Goal: Task Accomplishment & Management: Manage account settings

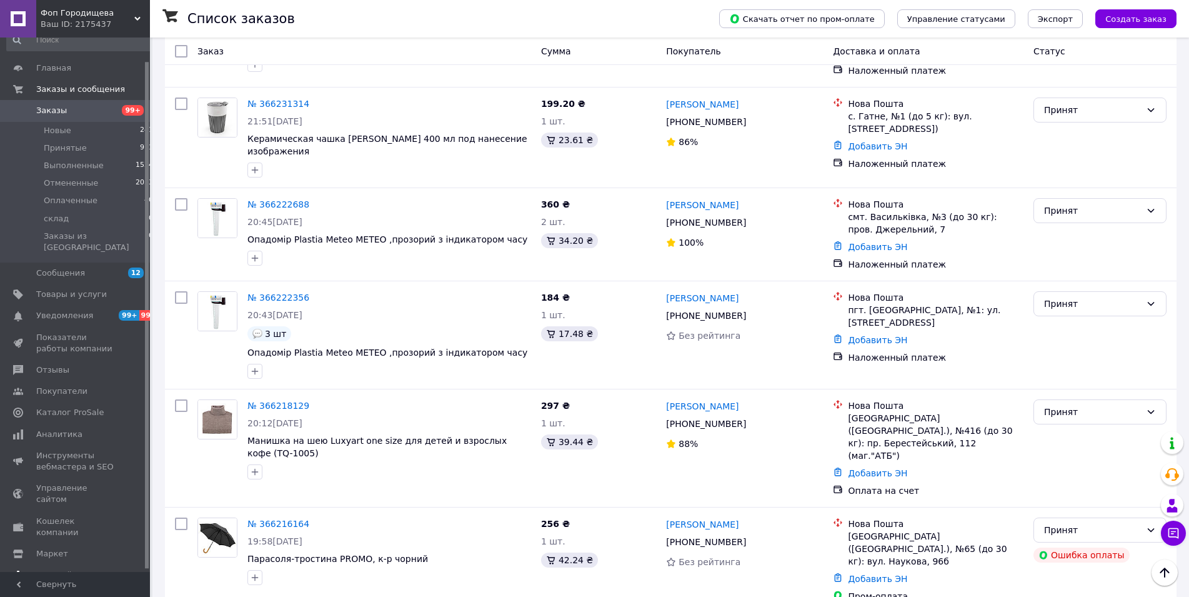
scroll to position [27, 0]
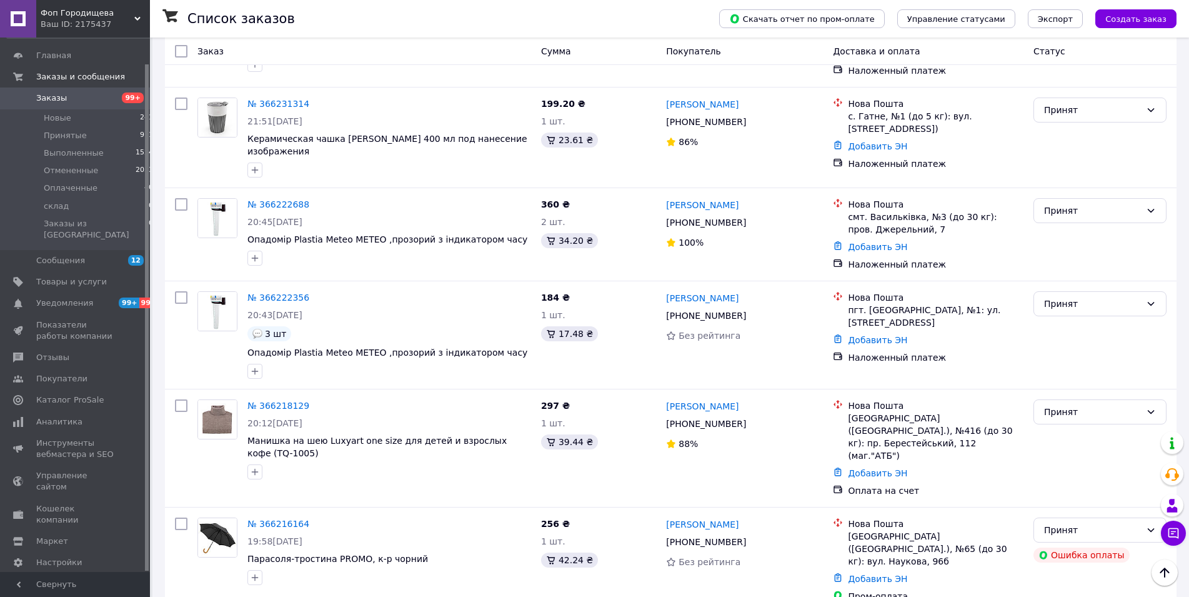
click at [63, 596] on div "Prom топ" at bounding box center [82, 606] width 92 height 11
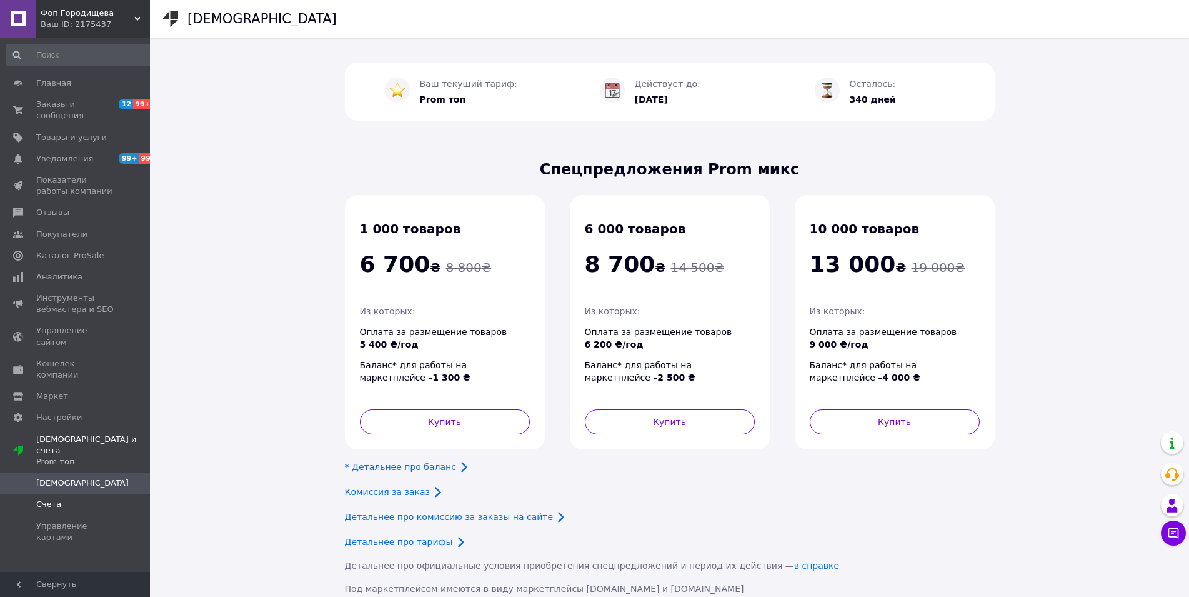
click at [71, 498] on span "Счета" at bounding box center [75, 503] width 79 height 11
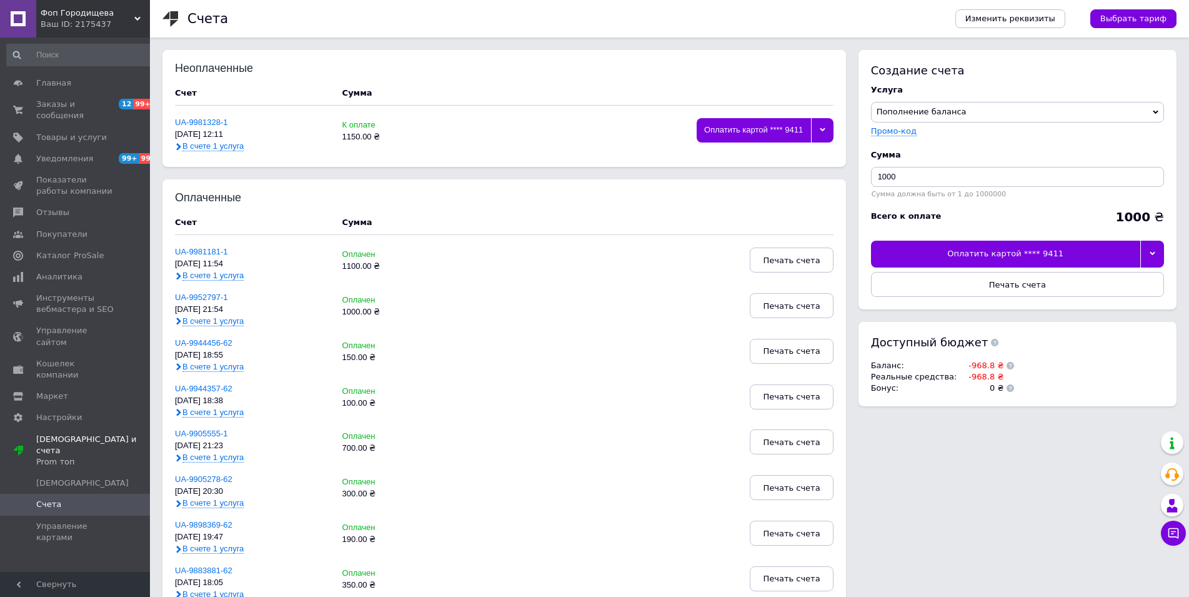
click at [1153, 251] on div at bounding box center [1152, 253] width 24 height 26
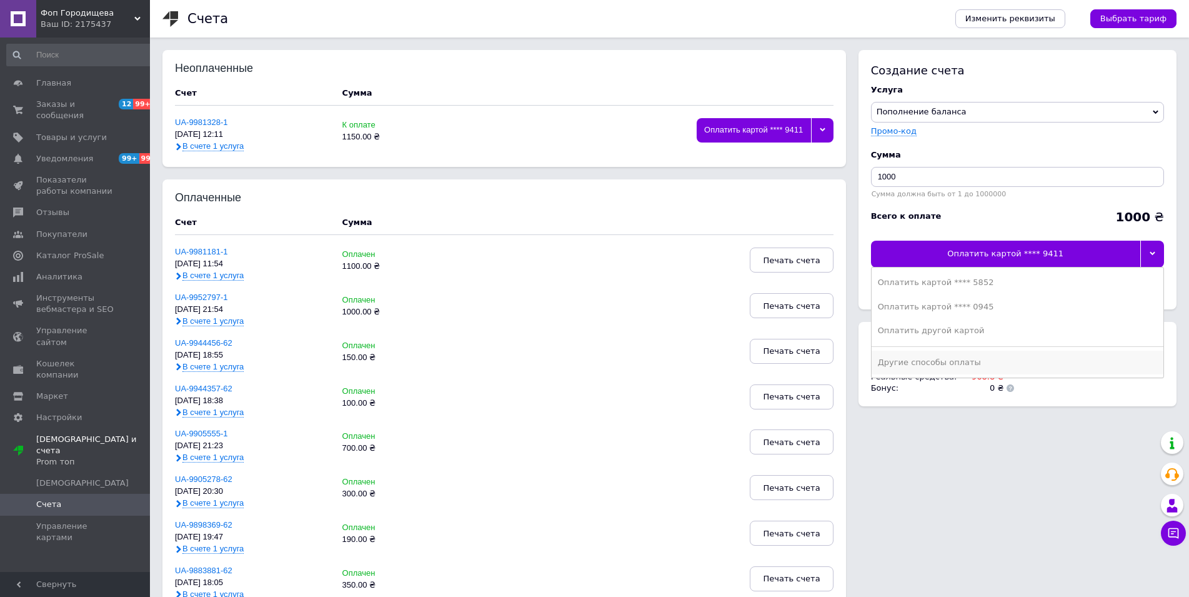
click at [925, 360] on div "Другие способы оплаты" at bounding box center [1017, 362] width 279 height 11
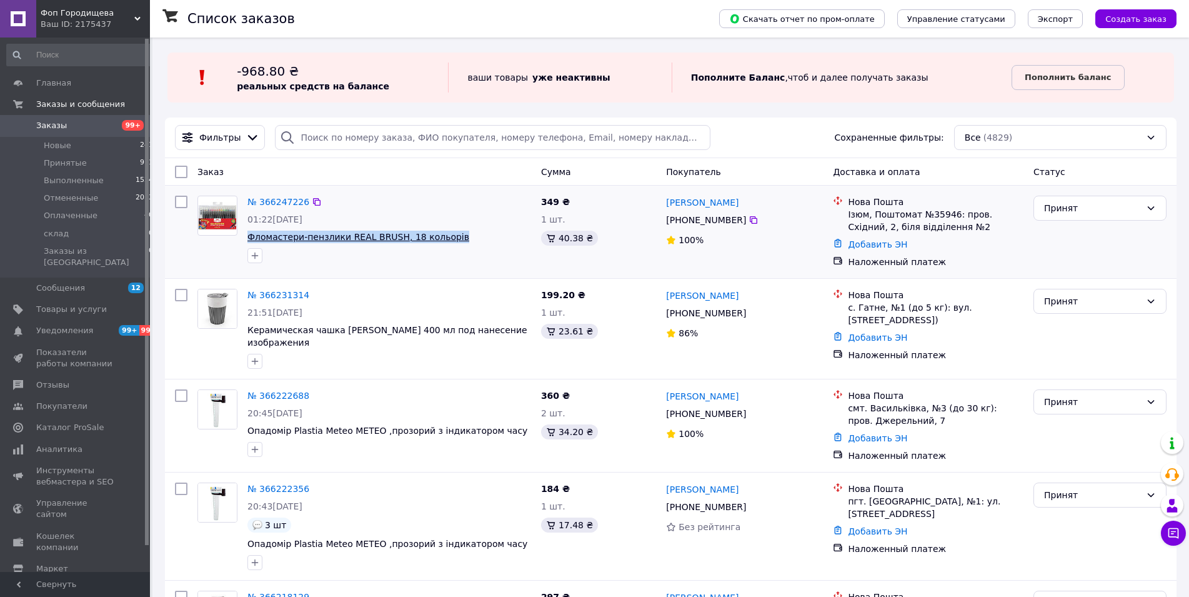
drag, startPoint x: 456, startPoint y: 240, endPoint x: 250, endPoint y: 241, distance: 206.1
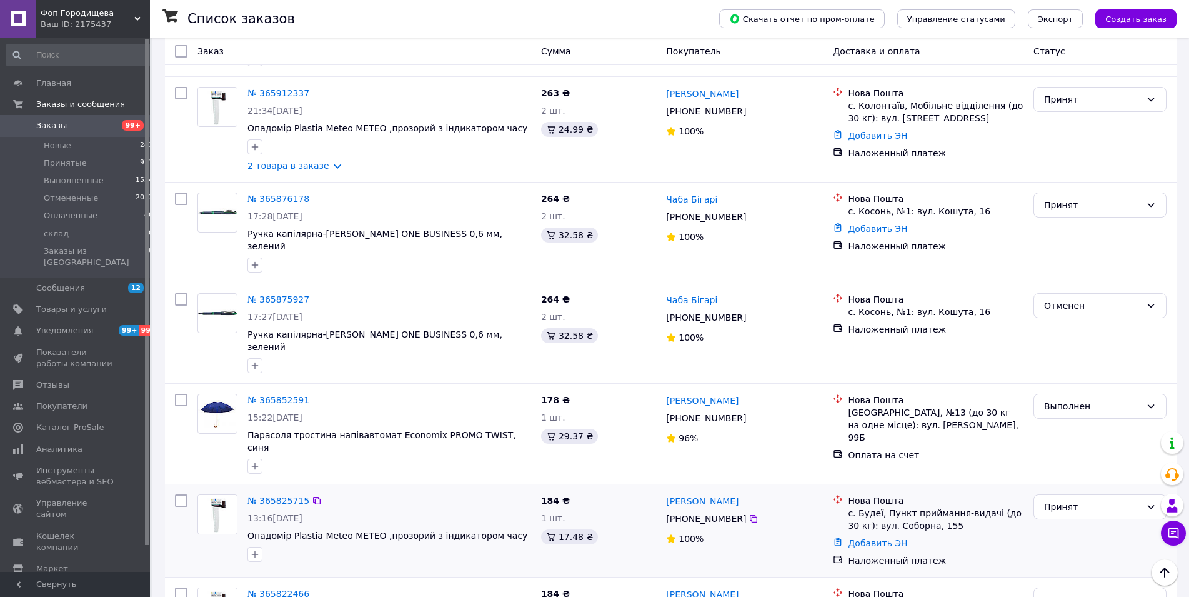
scroll to position [1573, 0]
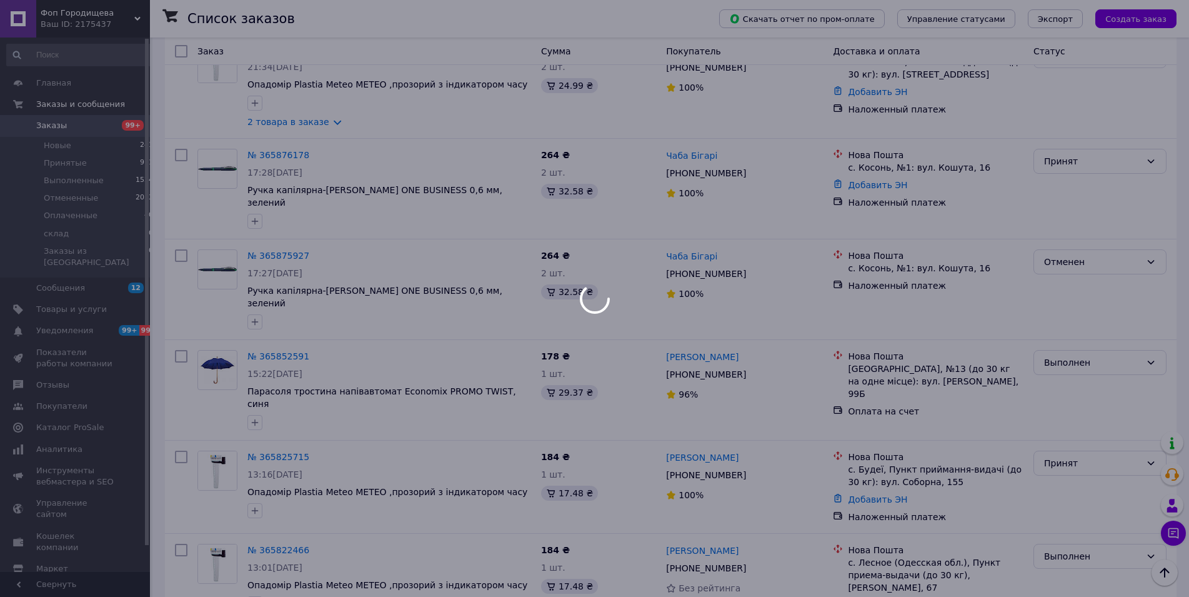
click at [56, 535] on div at bounding box center [594, 298] width 1189 height 597
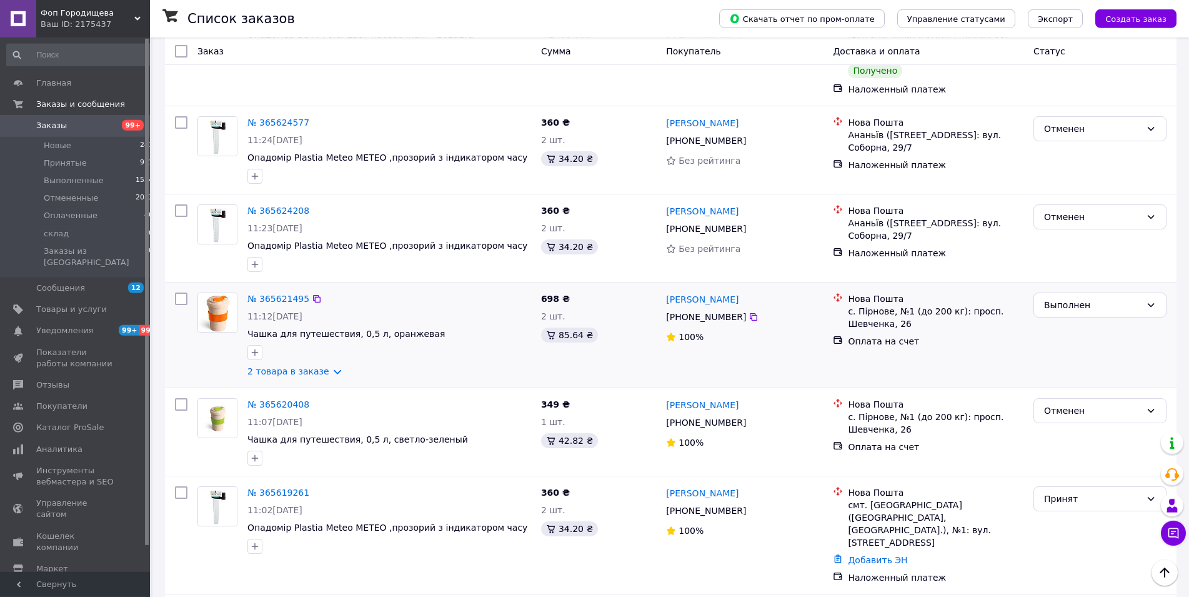
scroll to position [573, 0]
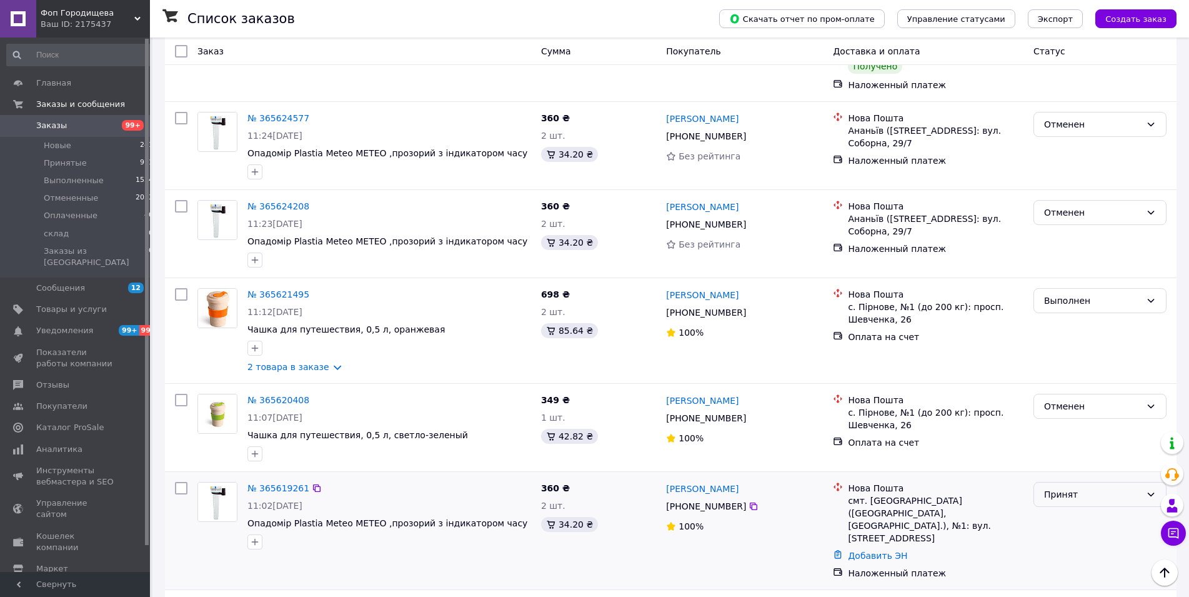
click at [1081, 487] on div "Принят" at bounding box center [1092, 494] width 97 height 14
click at [974, 564] on div "Наложенный платеж" at bounding box center [935, 572] width 181 height 17
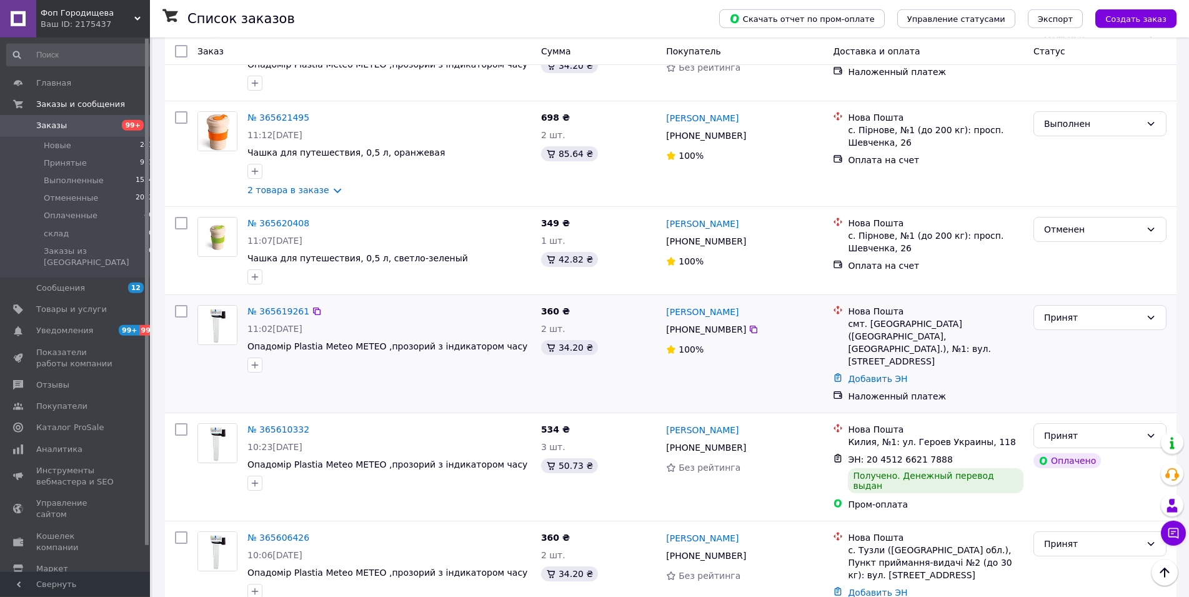
scroll to position [765, 0]
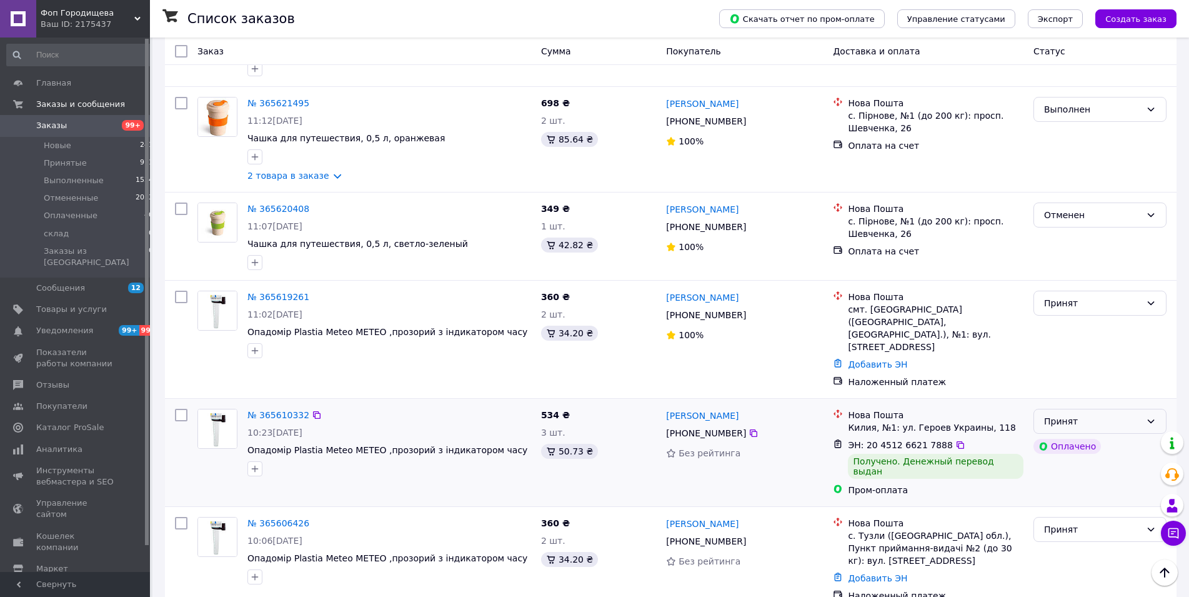
click at [1108, 414] on div "Принят" at bounding box center [1092, 421] width 97 height 14
click at [1074, 426] on li "Выполнен" at bounding box center [1100, 424] width 132 height 22
click at [1064, 522] on div "Принят" at bounding box center [1092, 529] width 97 height 14
click at [1079, 401] on li "Выполнен" at bounding box center [1100, 401] width 132 height 22
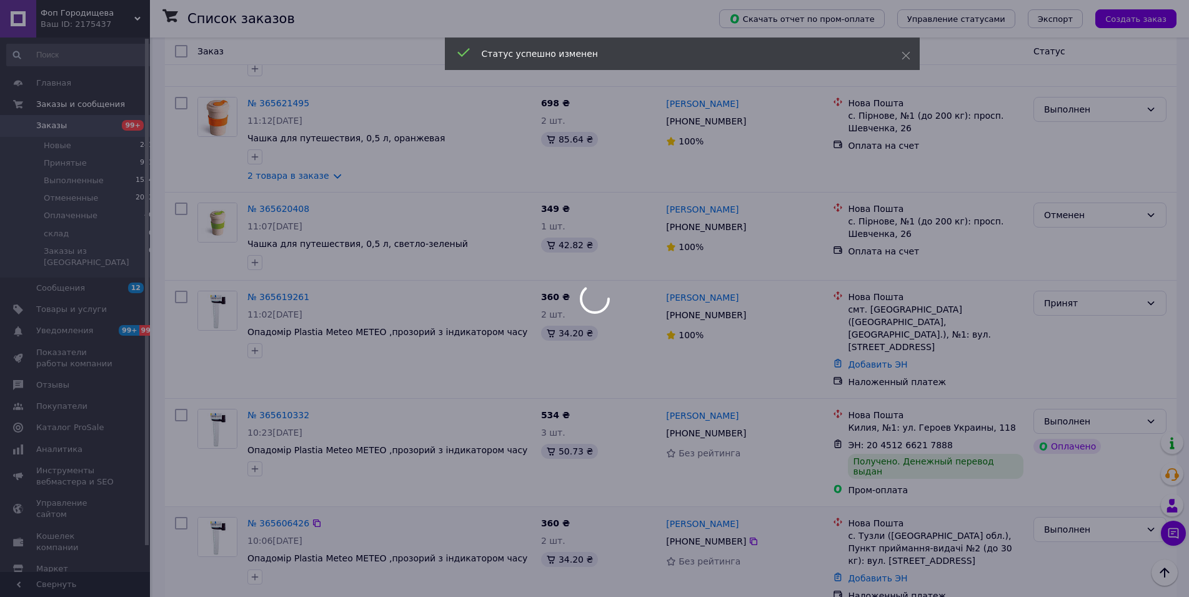
scroll to position [892, 0]
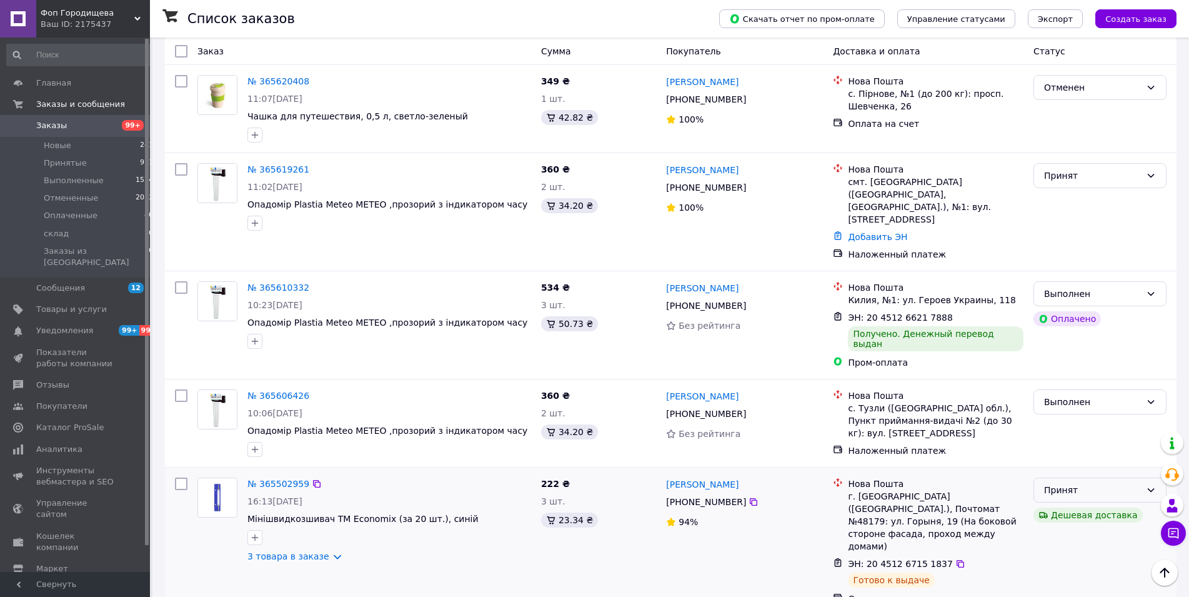
click at [1081, 483] on div "Принят" at bounding box center [1092, 490] width 97 height 14
click at [1077, 483] on li "Выполнен" at bounding box center [1100, 483] width 132 height 22
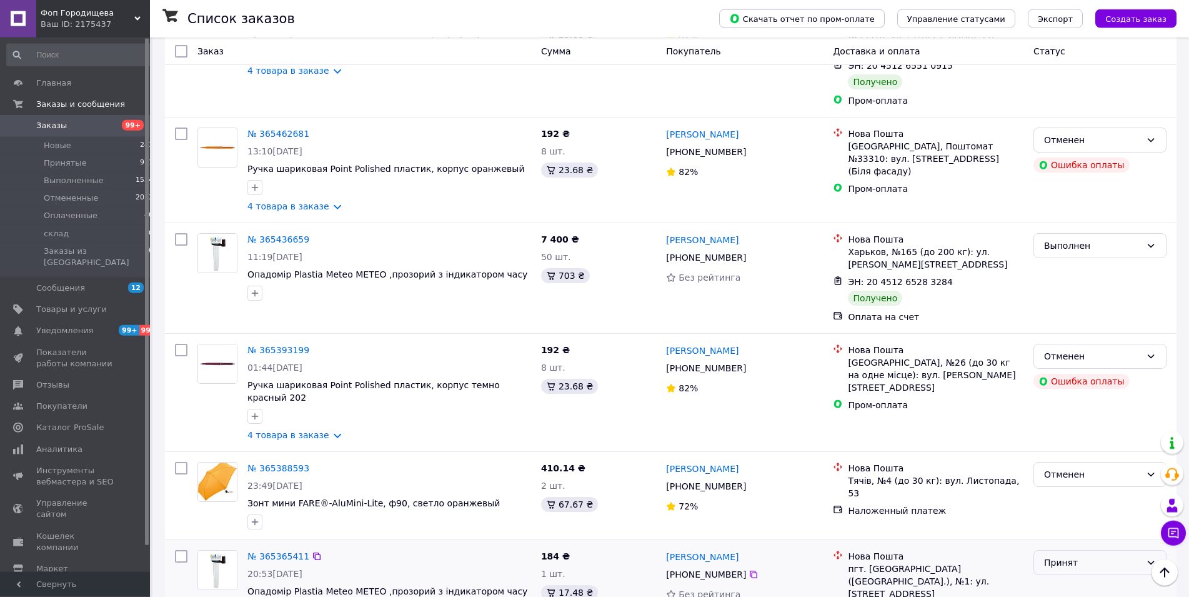
scroll to position [1717, 0]
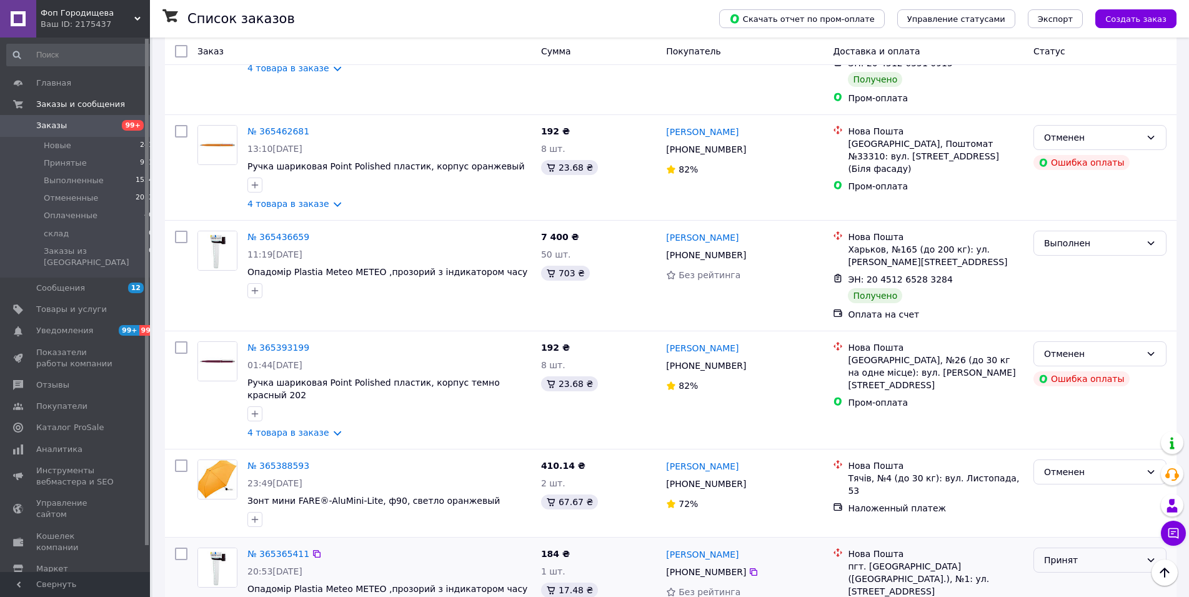
click at [1081, 553] on div "Принят" at bounding box center [1092, 560] width 97 height 14
click at [1076, 485] on li "Выполнен" at bounding box center [1100, 484] width 132 height 22
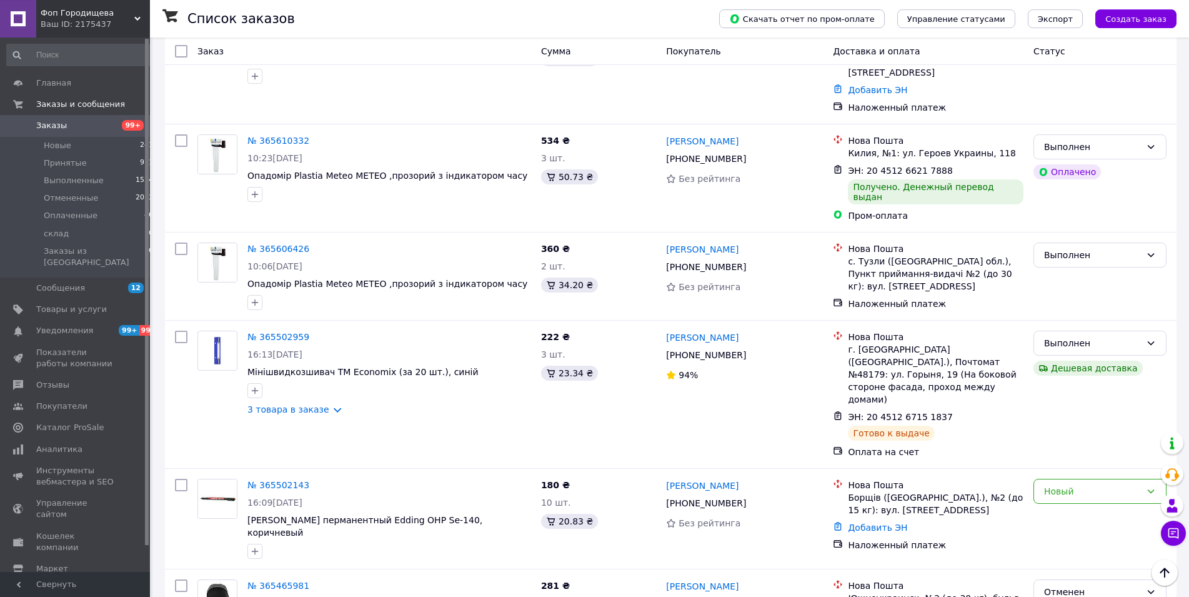
scroll to position [1016, 0]
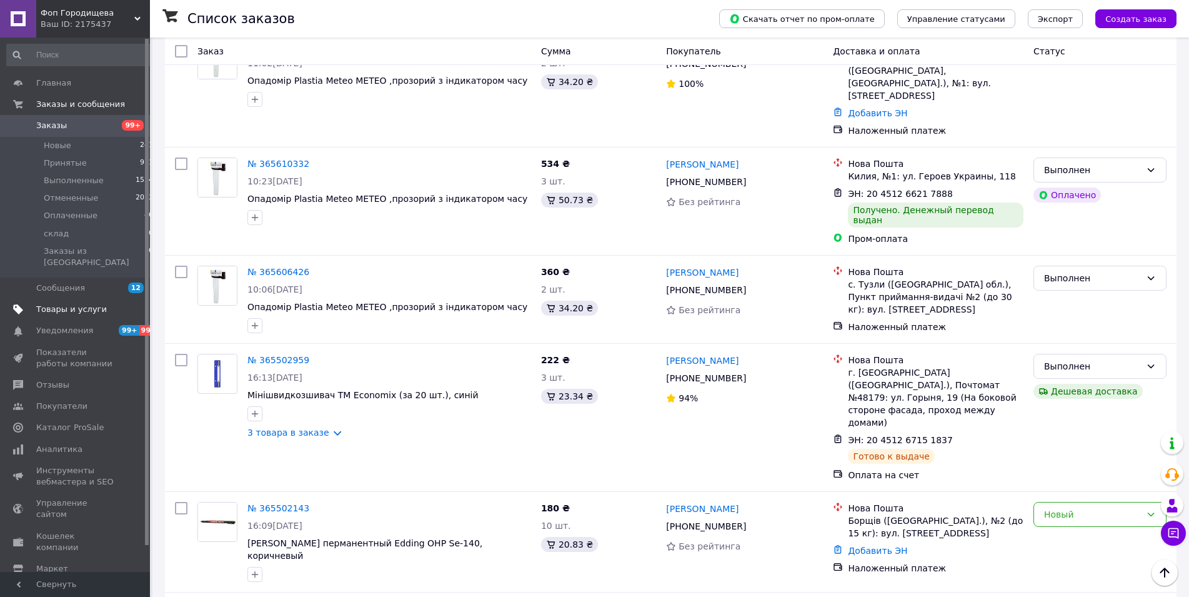
click at [42, 304] on span "Товары и услуги" at bounding box center [71, 309] width 71 height 11
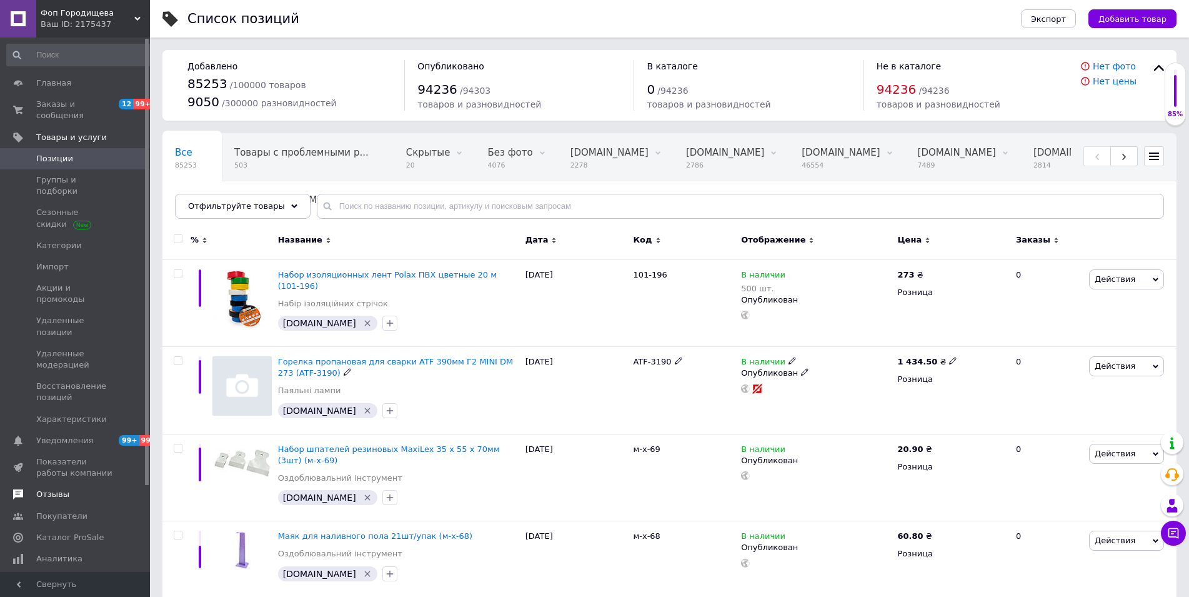
click at [60, 488] on span "Отзывы" at bounding box center [52, 493] width 33 height 11
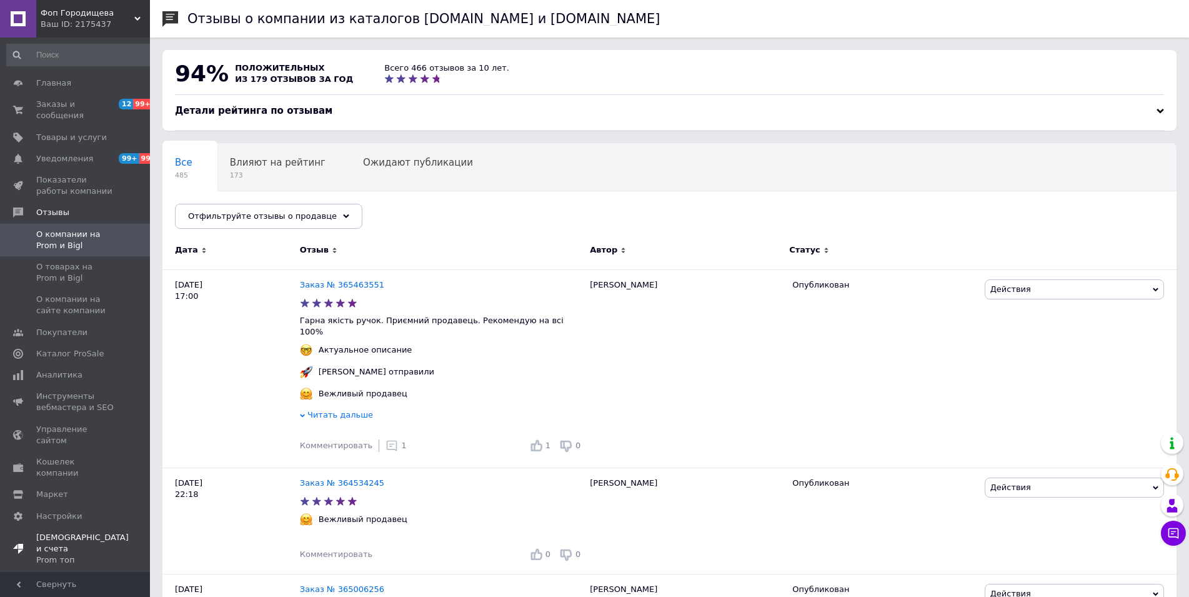
click at [61, 532] on span "Тарифы и счета Prom топ" at bounding box center [82, 549] width 92 height 34
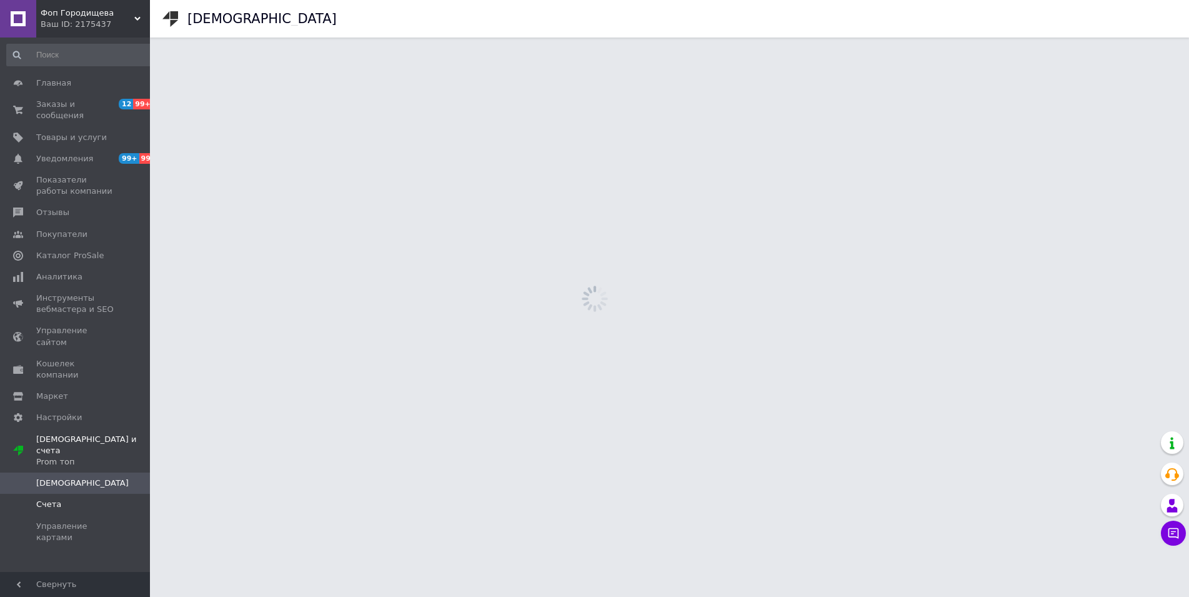
click at [51, 493] on link "Счета" at bounding box center [80, 503] width 161 height 21
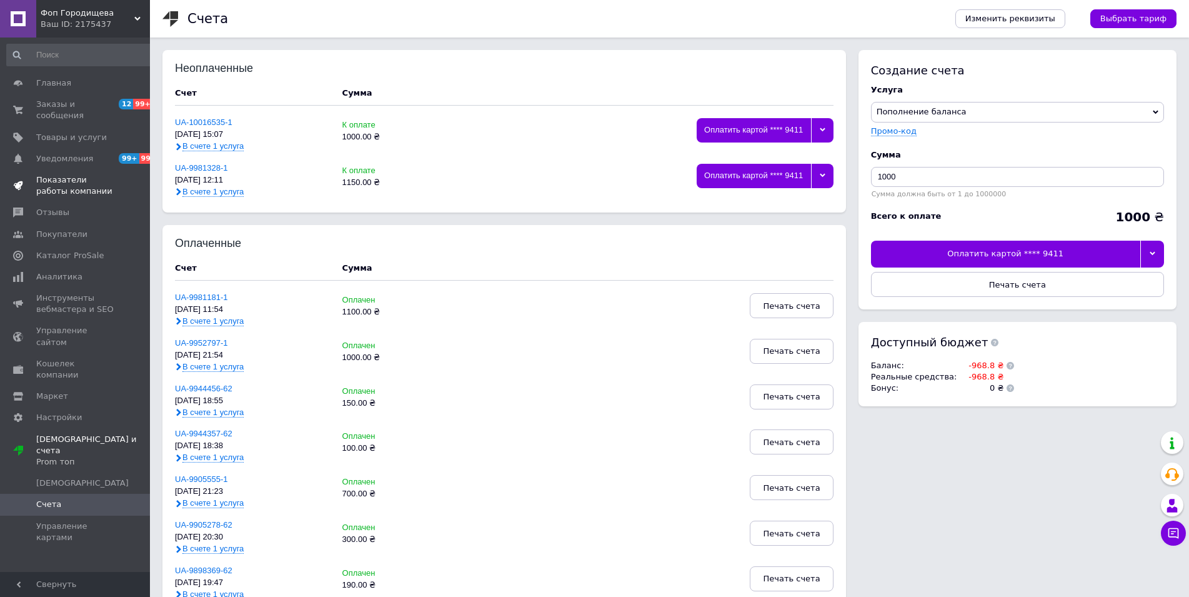
click at [49, 174] on span "Показатели работы компании" at bounding box center [75, 185] width 79 height 22
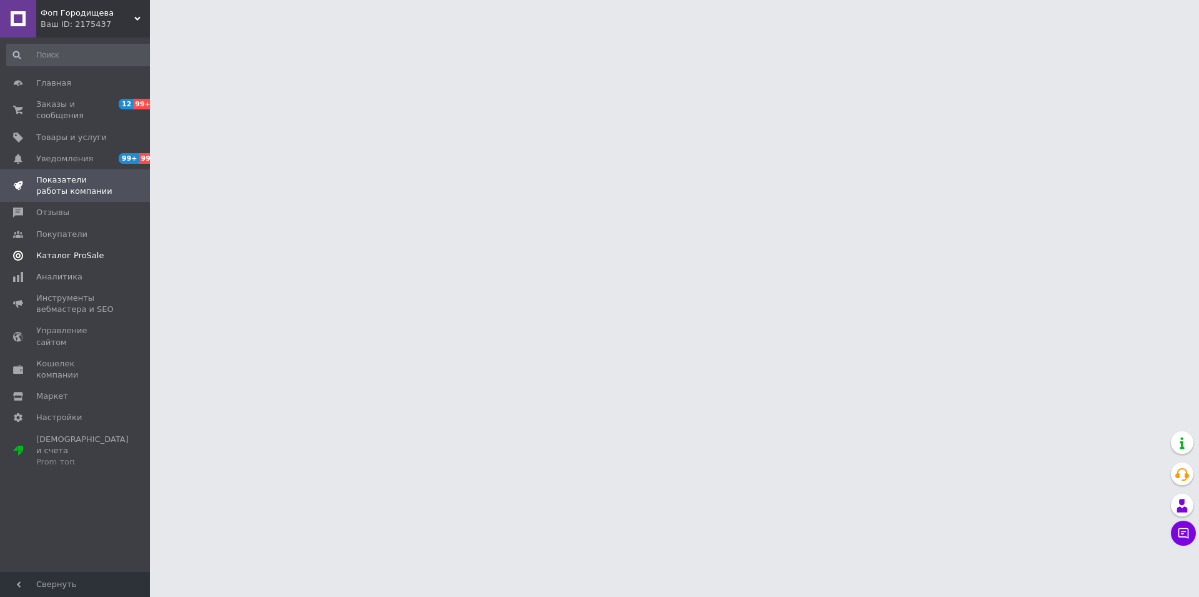
click at [72, 250] on span "Каталог ProSale" at bounding box center [69, 255] width 67 height 11
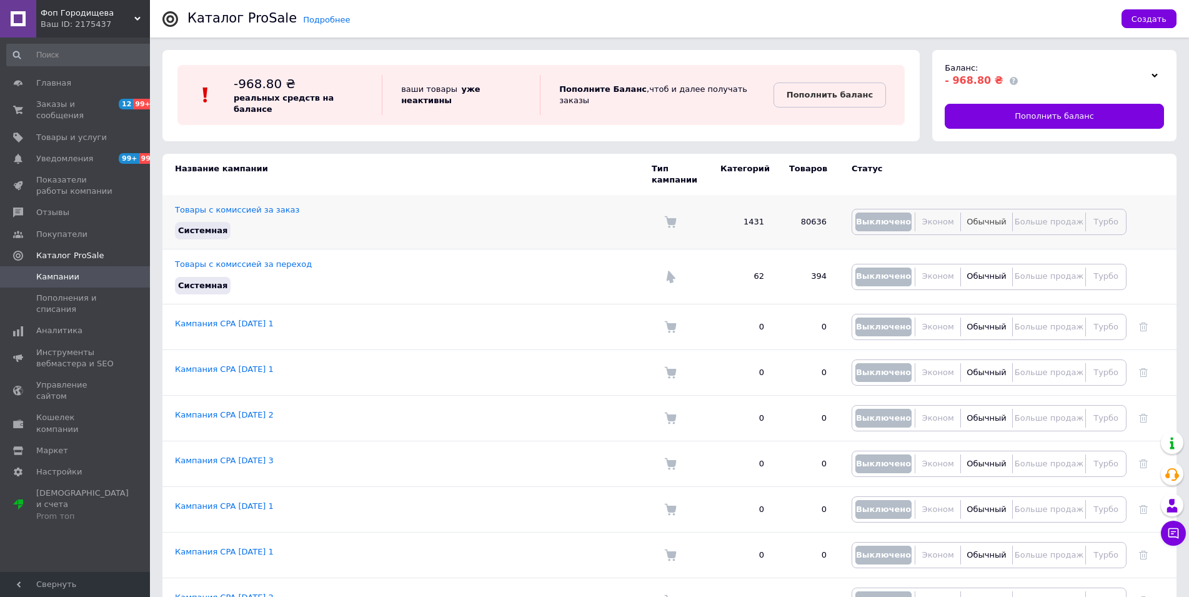
click at [983, 217] on span "Обычный" at bounding box center [985, 221] width 39 height 9
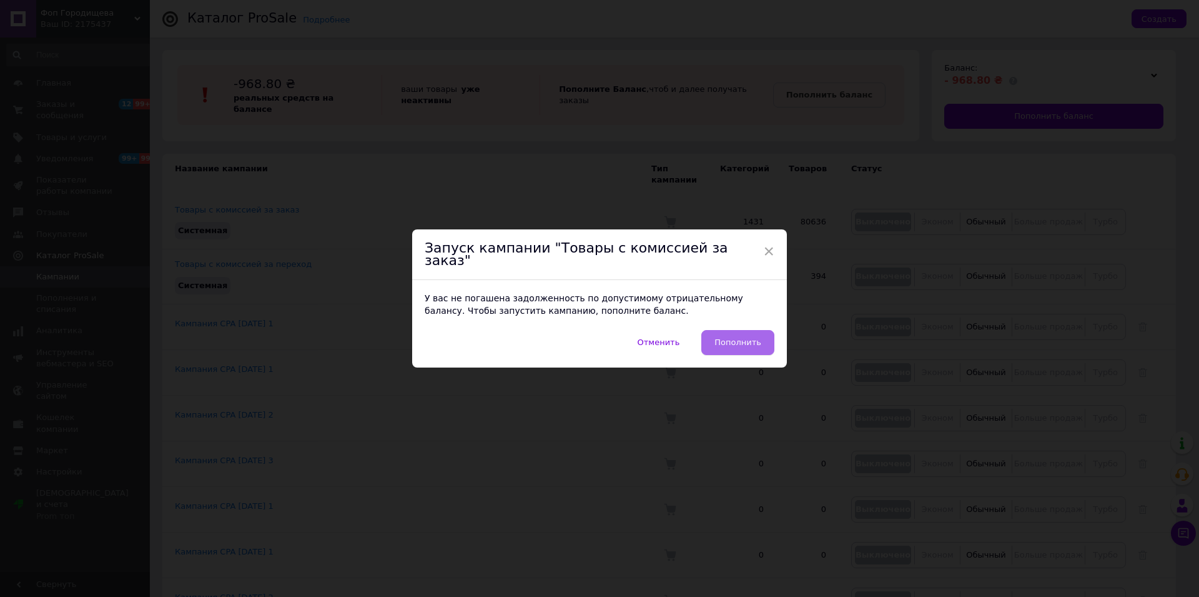
click at [728, 336] on span "Пополнить" at bounding box center [738, 342] width 47 height 12
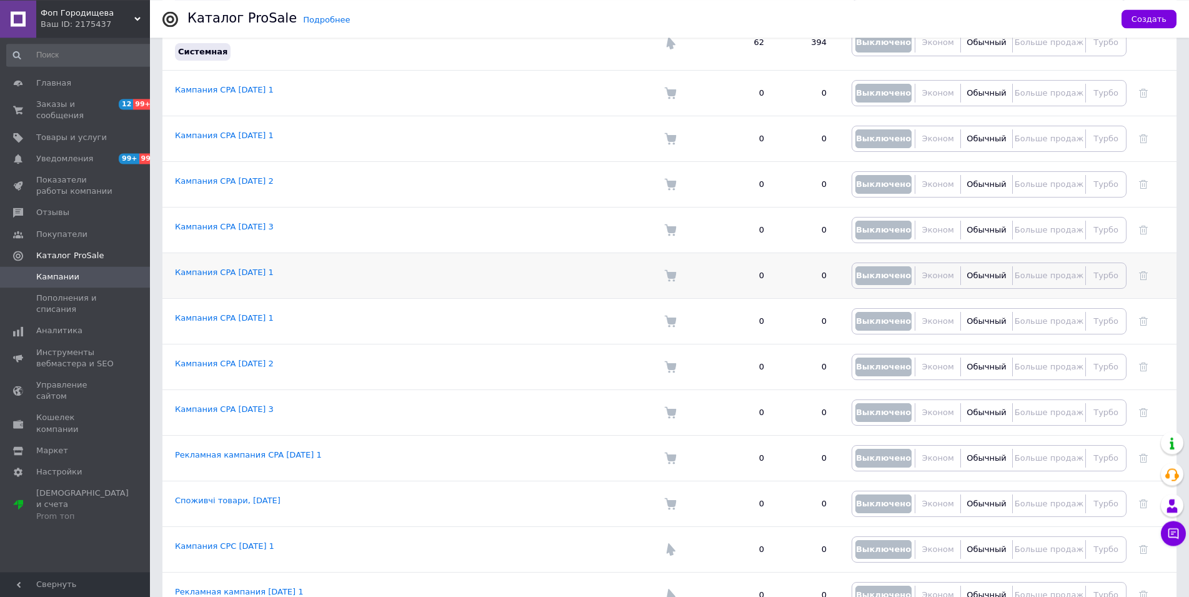
scroll to position [319, 0]
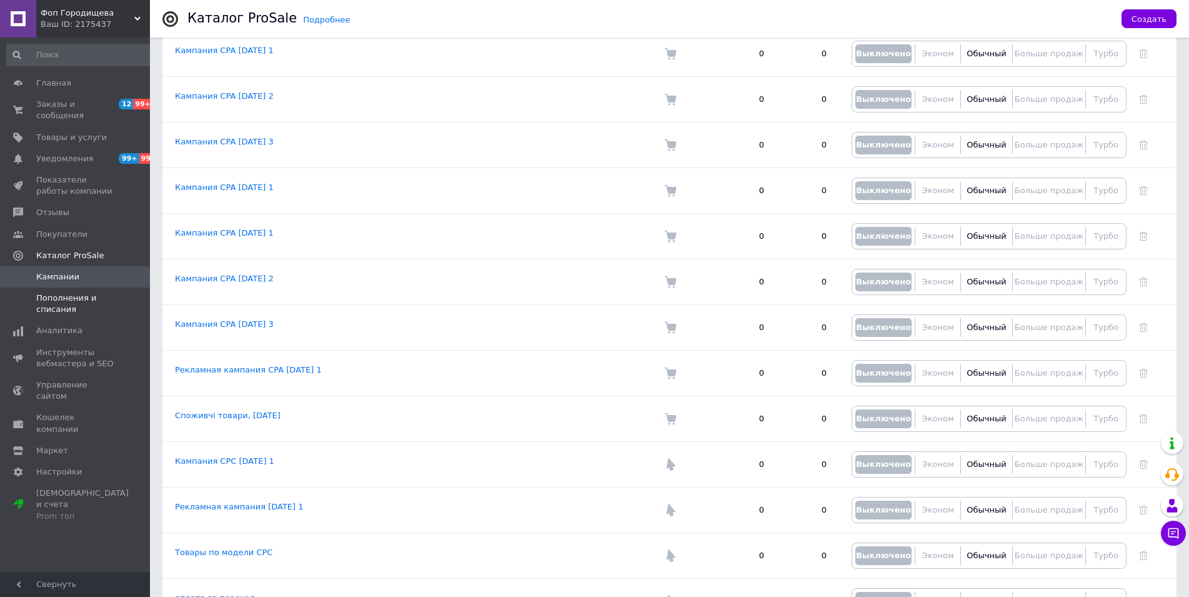
click at [62, 292] on span "Пополнения и списания" at bounding box center [75, 303] width 79 height 22
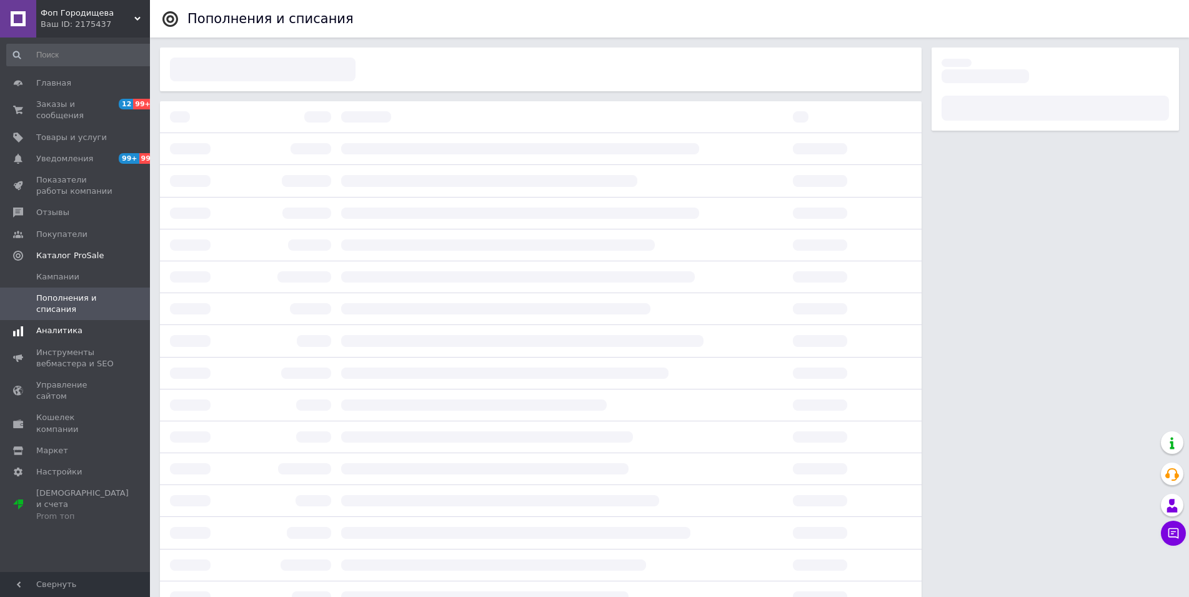
click at [64, 325] on span "Аналитика" at bounding box center [59, 330] width 46 height 11
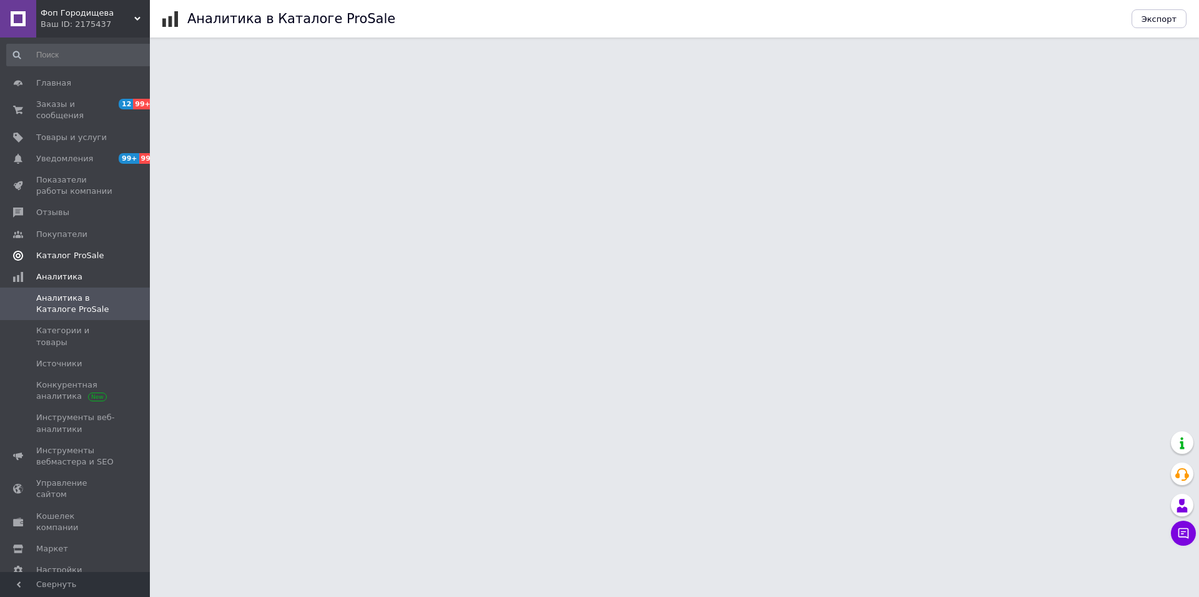
click at [79, 245] on link "Каталог ProSale" at bounding box center [80, 255] width 161 height 21
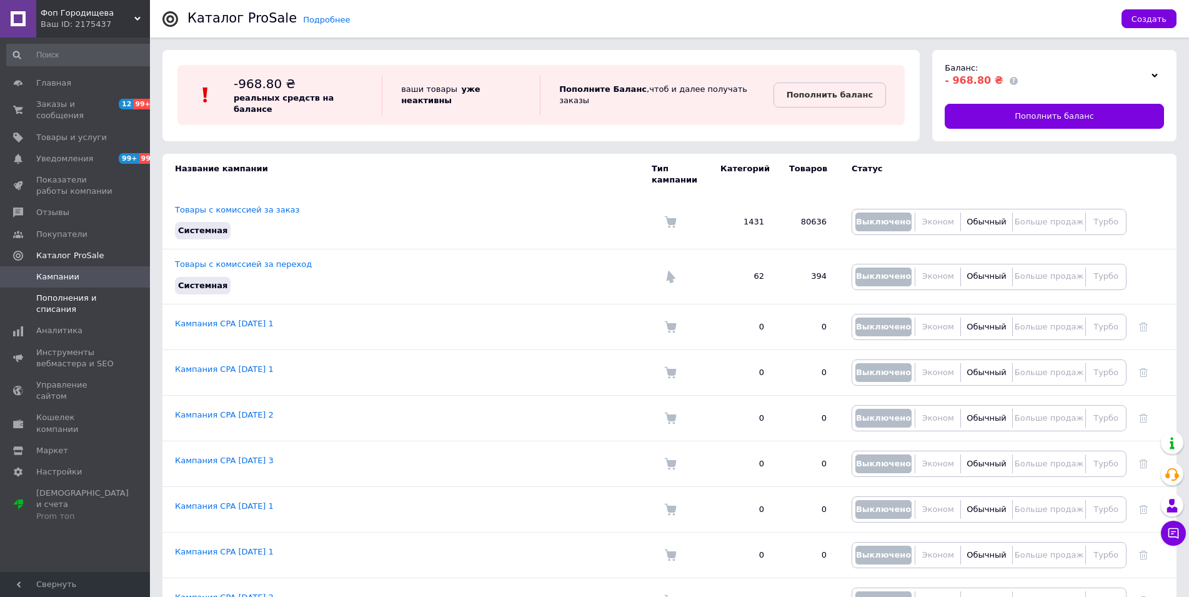
click at [54, 298] on span "Пополнения и списания" at bounding box center [75, 303] width 79 height 22
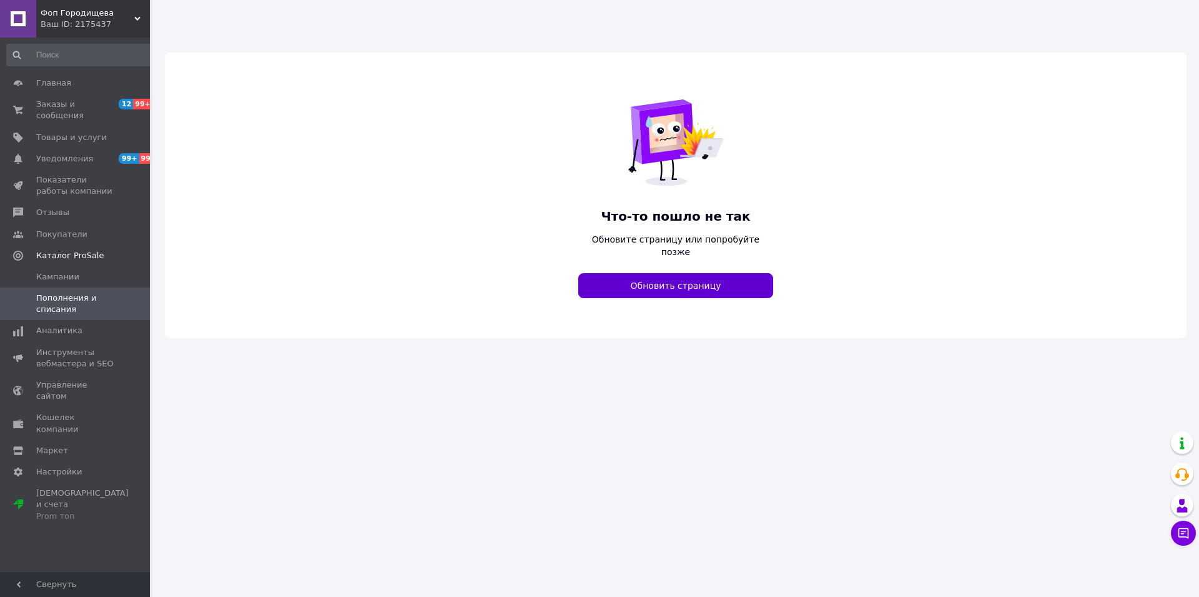
click at [650, 274] on button "Обновить страницу" at bounding box center [675, 285] width 195 height 25
